Goal: Task Accomplishment & Management: Manage account settings

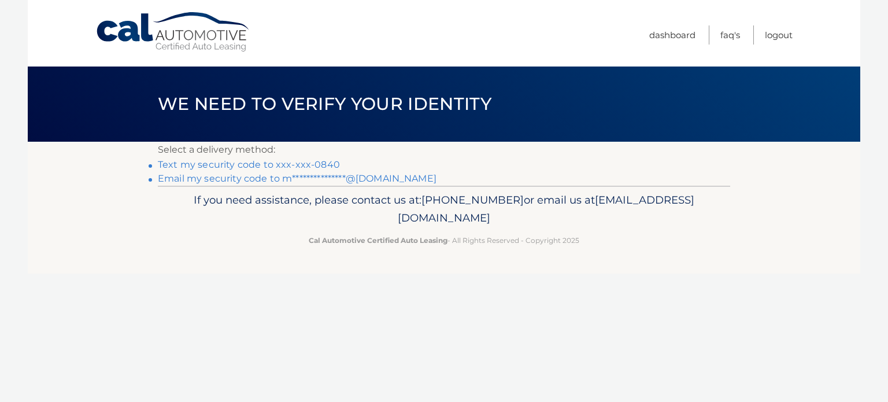
click at [247, 164] on link "Text my security code to xxx-xxx-0840" at bounding box center [249, 164] width 182 height 11
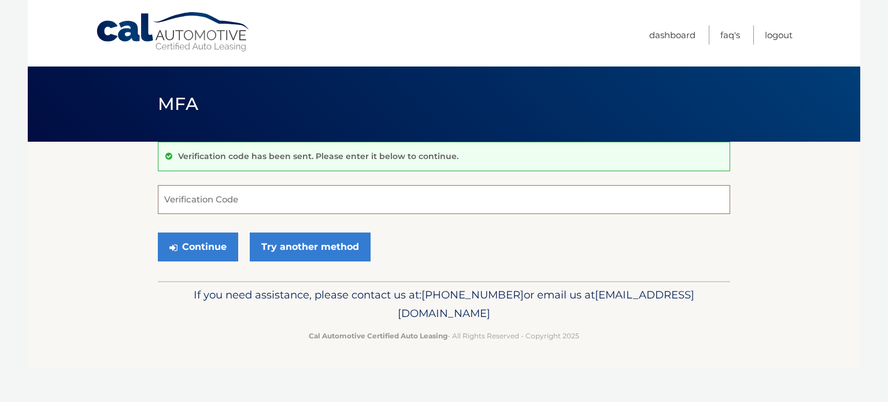
click at [216, 197] on input "Verification Code" at bounding box center [444, 199] width 573 height 29
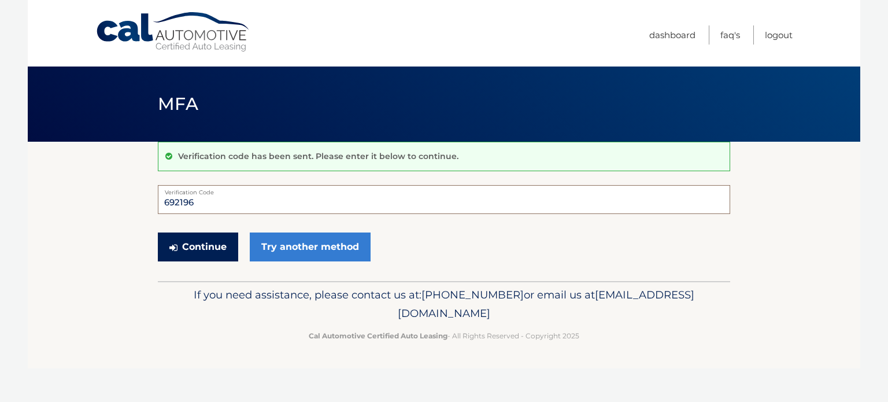
type input "692196"
click at [192, 250] on button "Continue" at bounding box center [198, 246] width 80 height 29
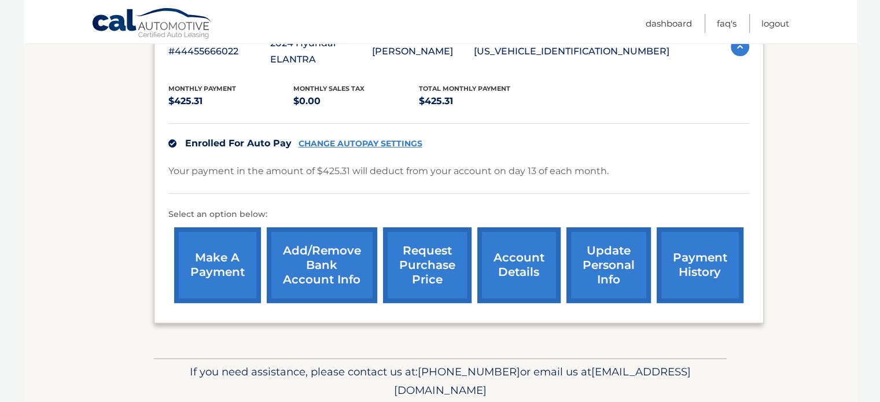
scroll to position [253, 0]
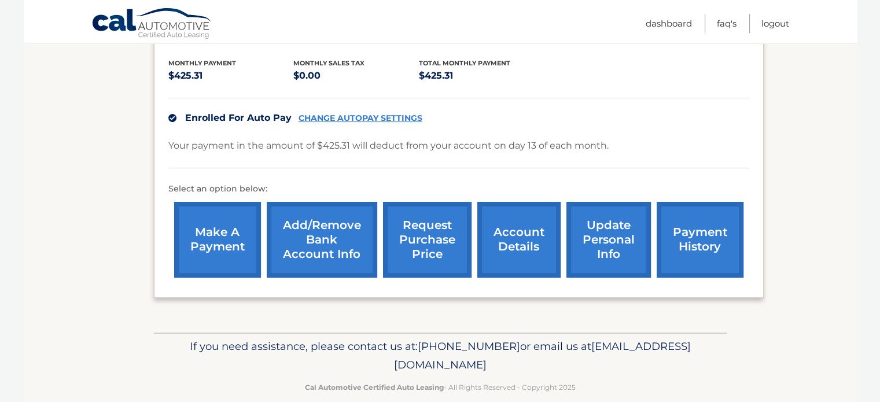
click at [699, 221] on link "payment history" at bounding box center [699, 240] width 87 height 76
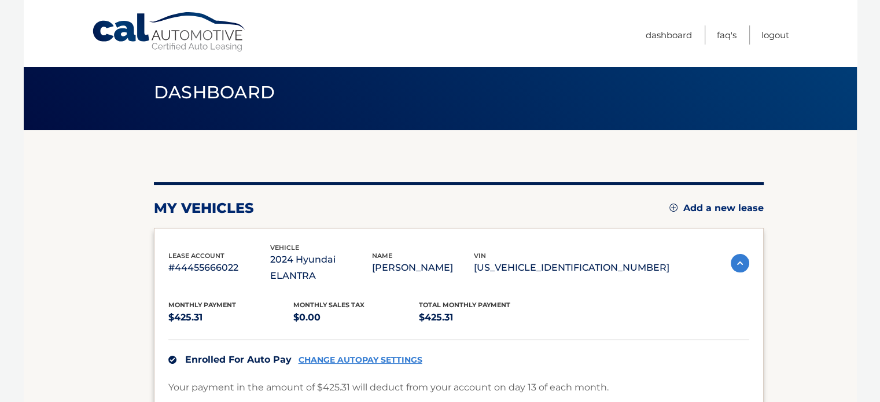
scroll to position [0, 0]
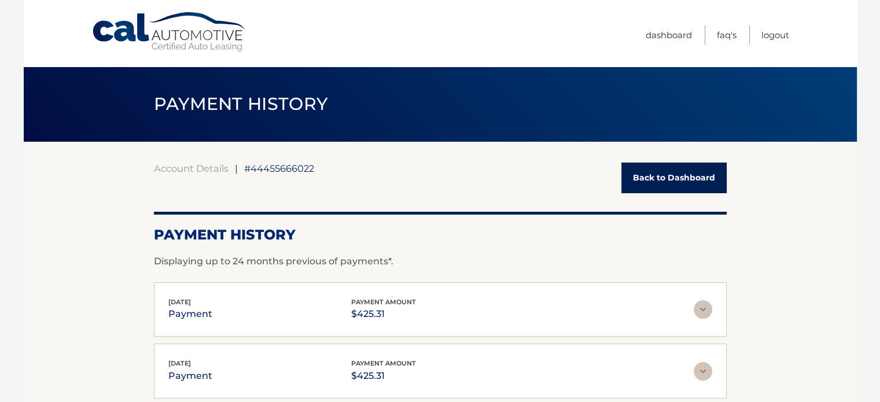
click at [699, 309] on img at bounding box center [702, 309] width 19 height 19
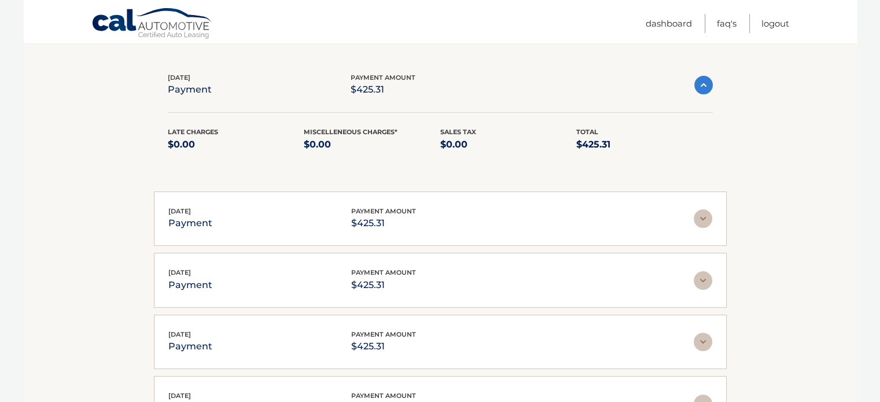
scroll to position [231, 0]
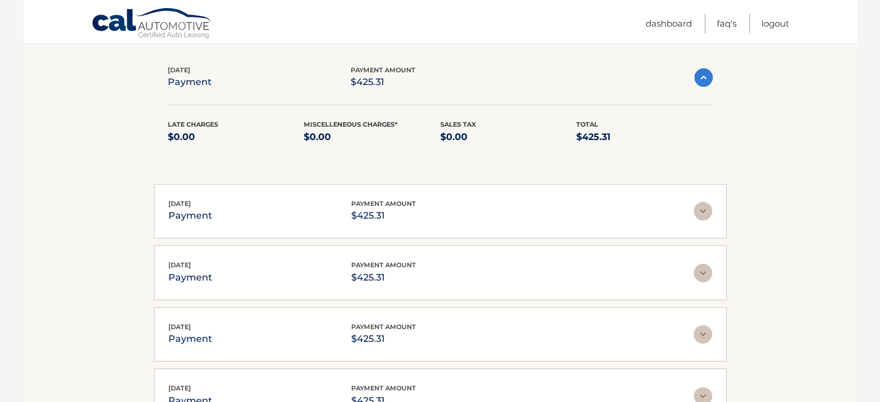
click at [711, 71] on img at bounding box center [703, 77] width 19 height 19
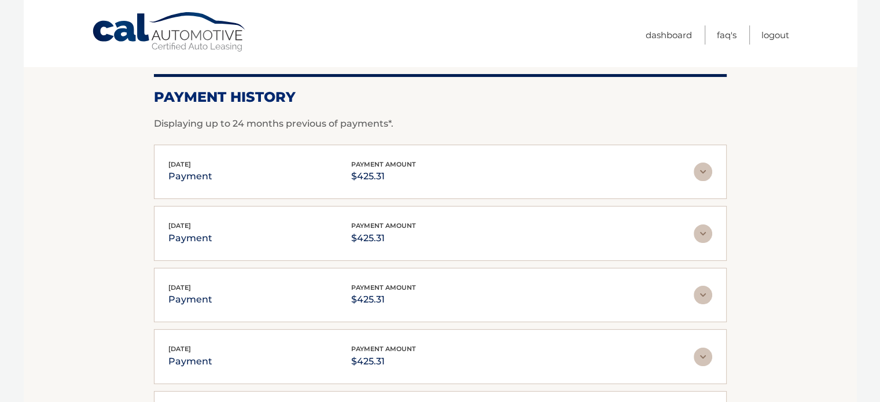
scroll to position [0, 0]
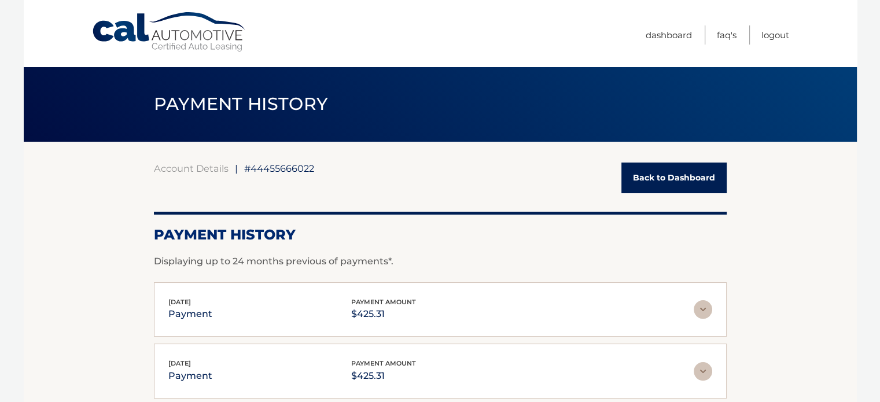
click at [689, 173] on link "Back to Dashboard" at bounding box center [673, 178] width 105 height 31
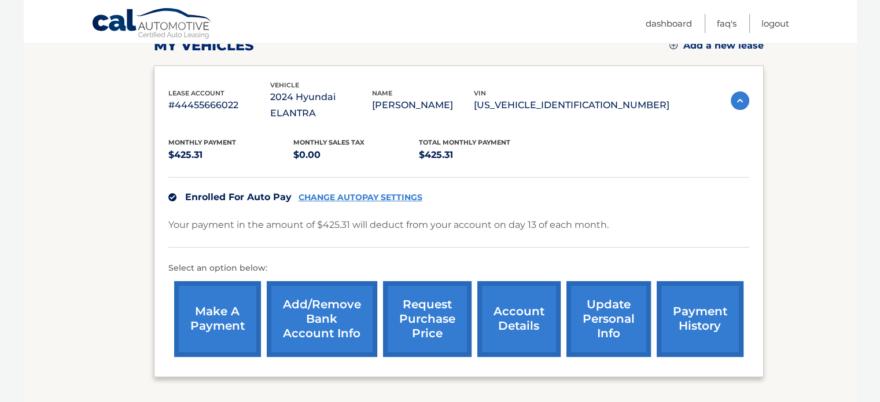
scroll to position [253, 0]
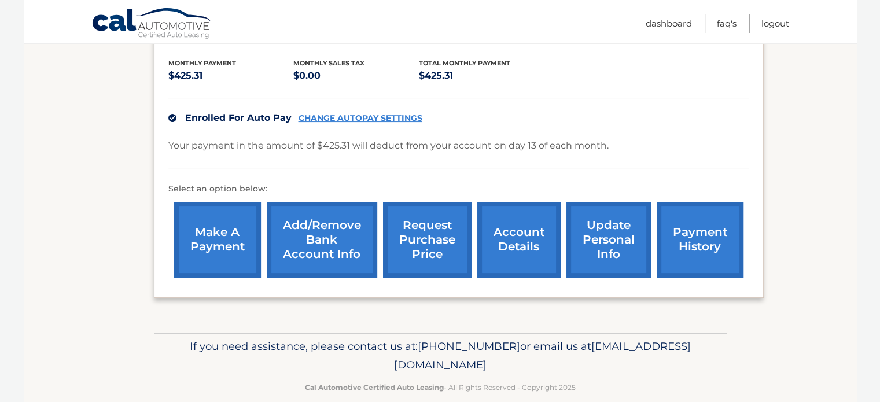
click at [523, 217] on link "account details" at bounding box center [518, 240] width 83 height 76
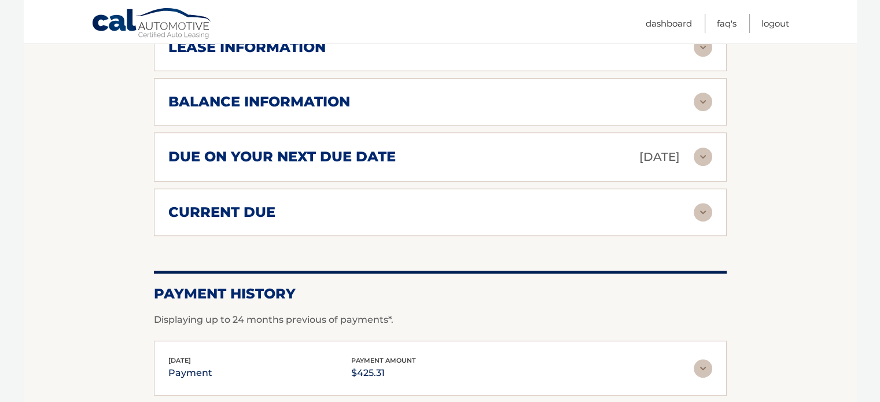
scroll to position [752, 0]
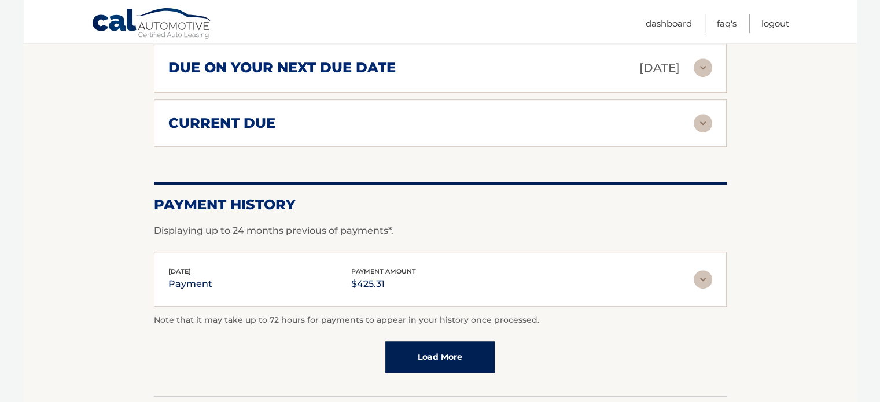
click at [704, 270] on img at bounding box center [702, 279] width 19 height 19
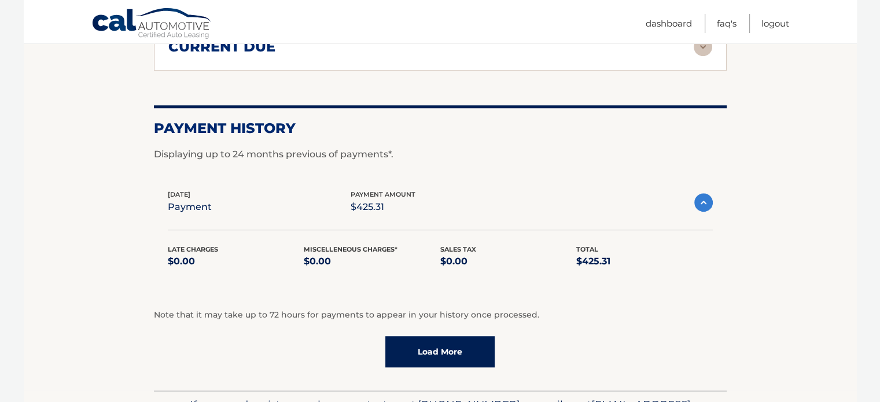
scroll to position [769, 0]
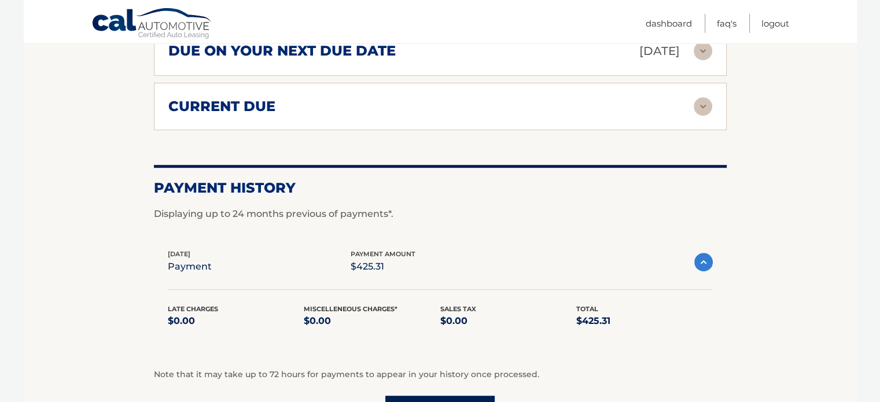
click at [702, 253] on img at bounding box center [703, 262] width 19 height 19
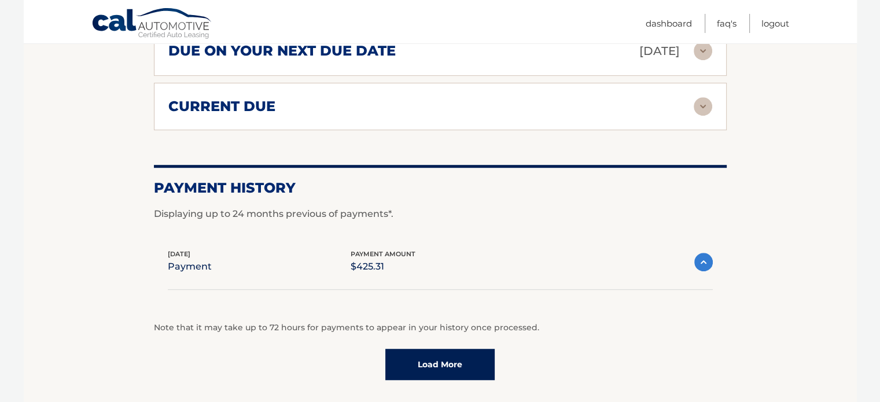
scroll to position [653, 0]
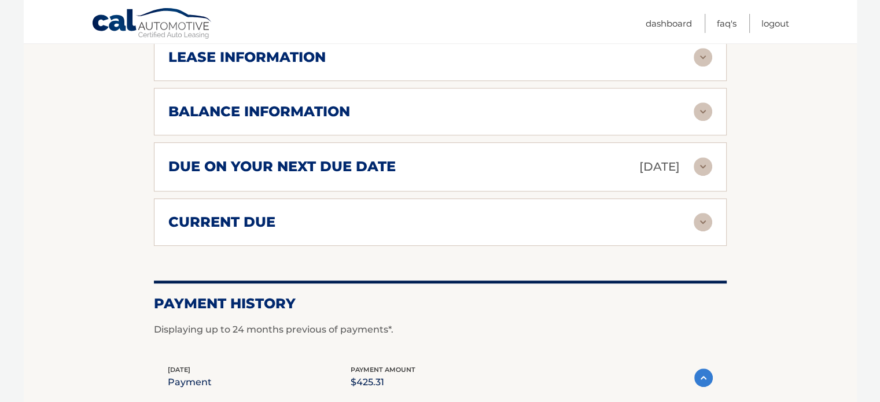
click at [704, 213] on img at bounding box center [702, 222] width 19 height 19
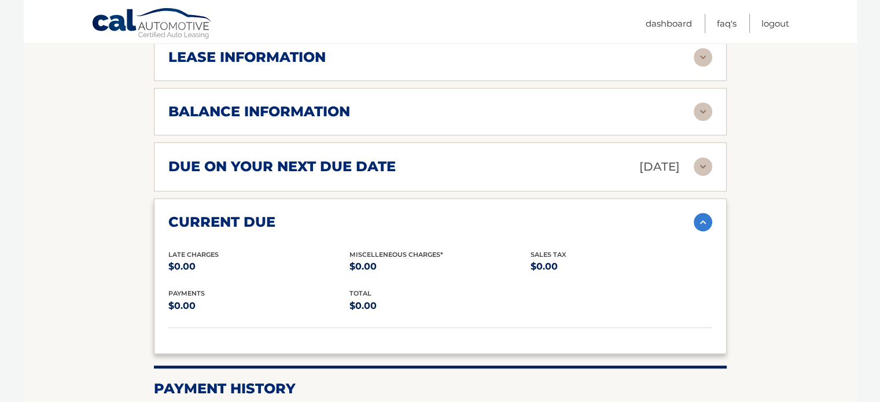
click at [701, 213] on img at bounding box center [702, 222] width 19 height 19
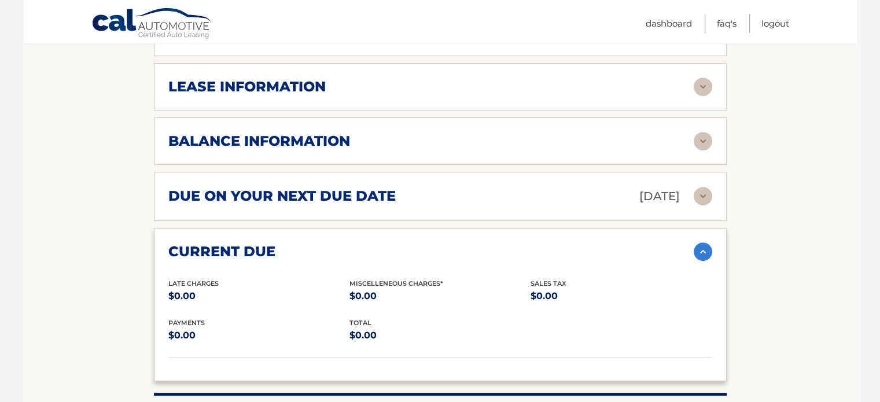
scroll to position [595, 0]
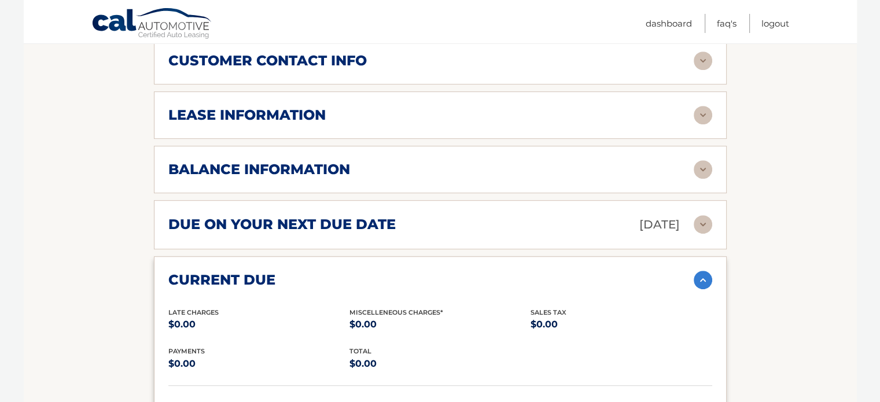
click at [699, 271] on img at bounding box center [702, 280] width 19 height 19
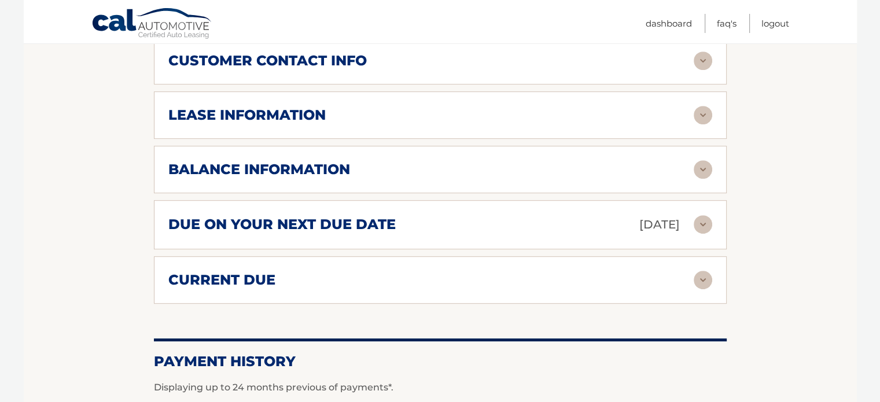
click at [699, 215] on img at bounding box center [702, 224] width 19 height 19
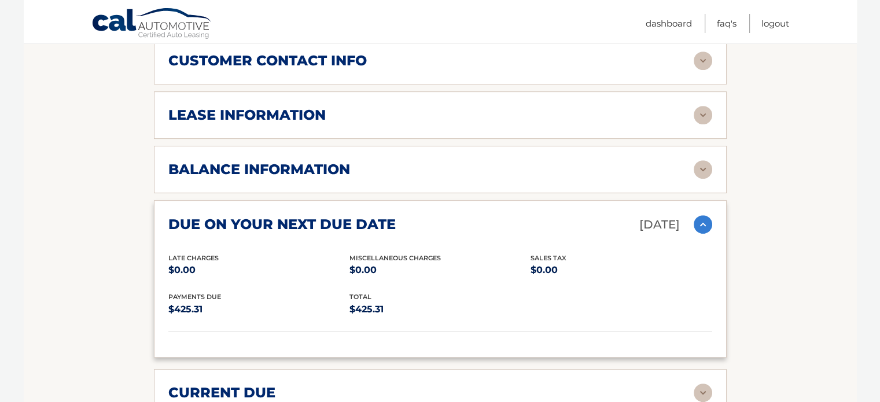
click at [699, 215] on img at bounding box center [702, 224] width 19 height 19
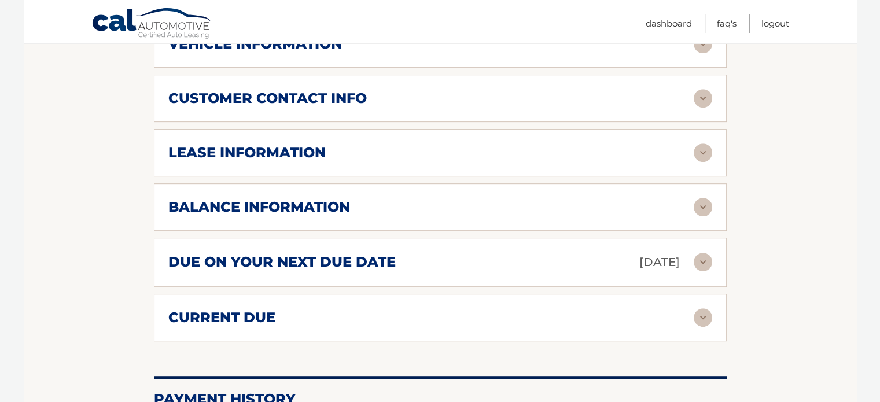
scroll to position [537, 0]
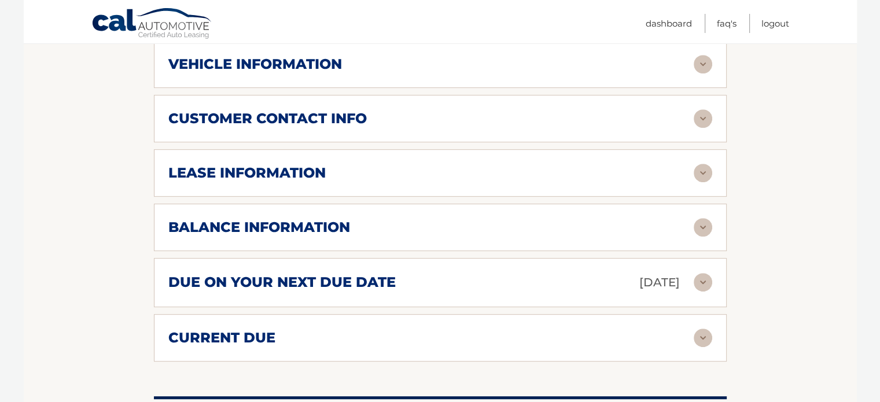
click at [699, 218] on img at bounding box center [702, 227] width 19 height 19
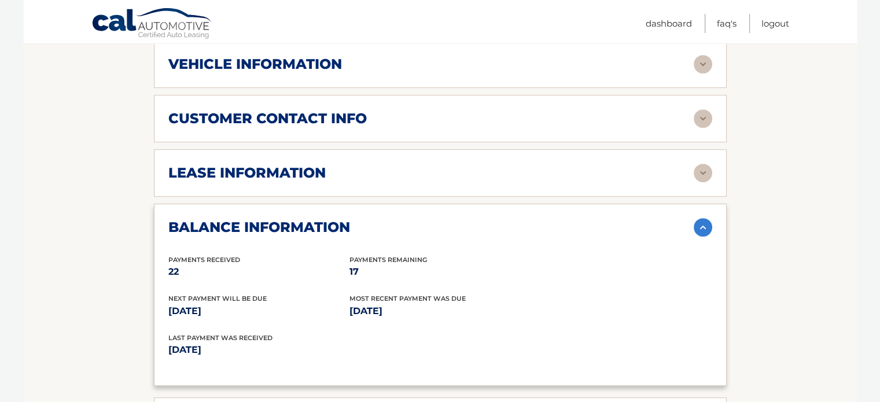
click at [708, 218] on img at bounding box center [702, 227] width 19 height 19
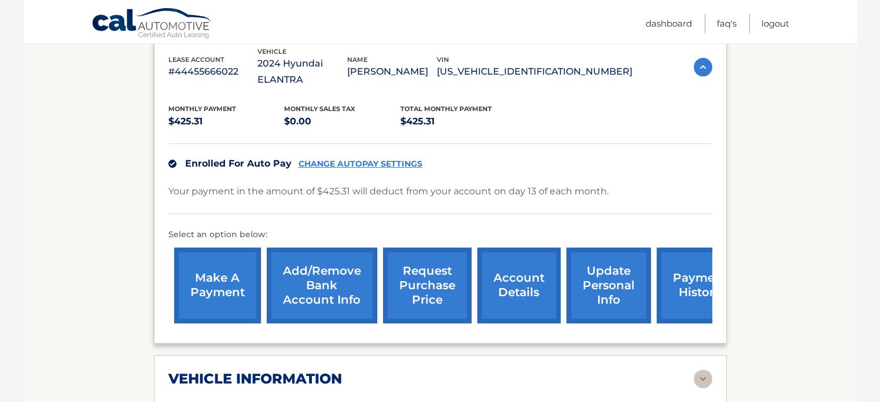
scroll to position [0, 0]
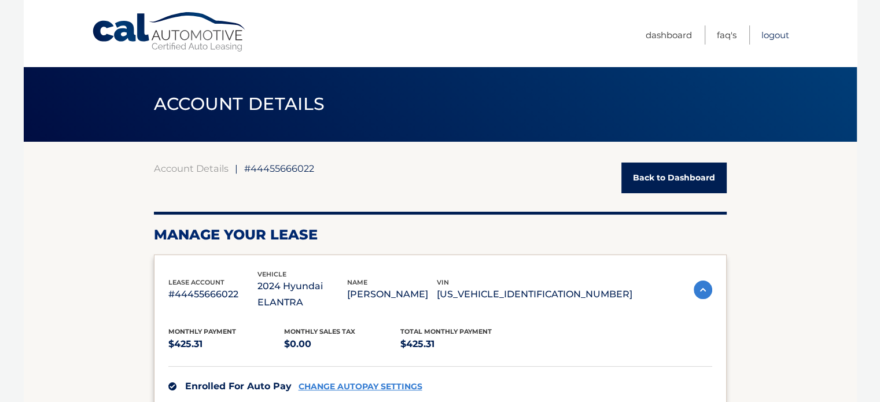
click at [770, 36] on link "Logout" at bounding box center [775, 34] width 28 height 19
